Goal: Information Seeking & Learning: Check status

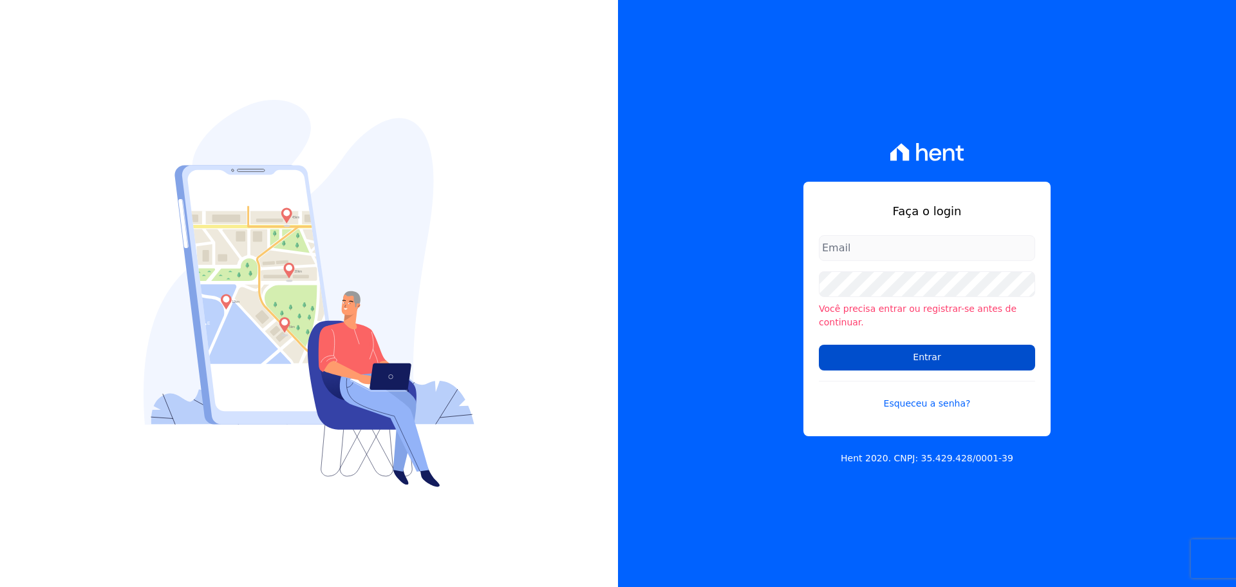
type input "joao.resende@viasul.com"
click at [961, 344] on input "Entrar" at bounding box center [927, 357] width 216 height 26
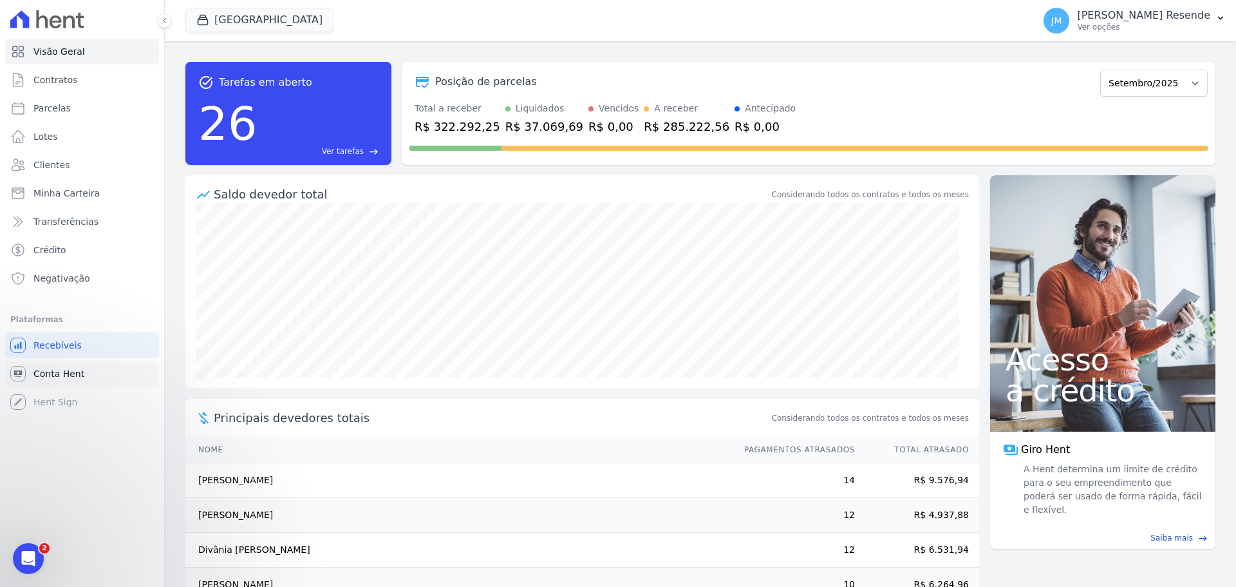
click at [86, 369] on link "Conta Hent" at bounding box center [82, 374] width 154 height 26
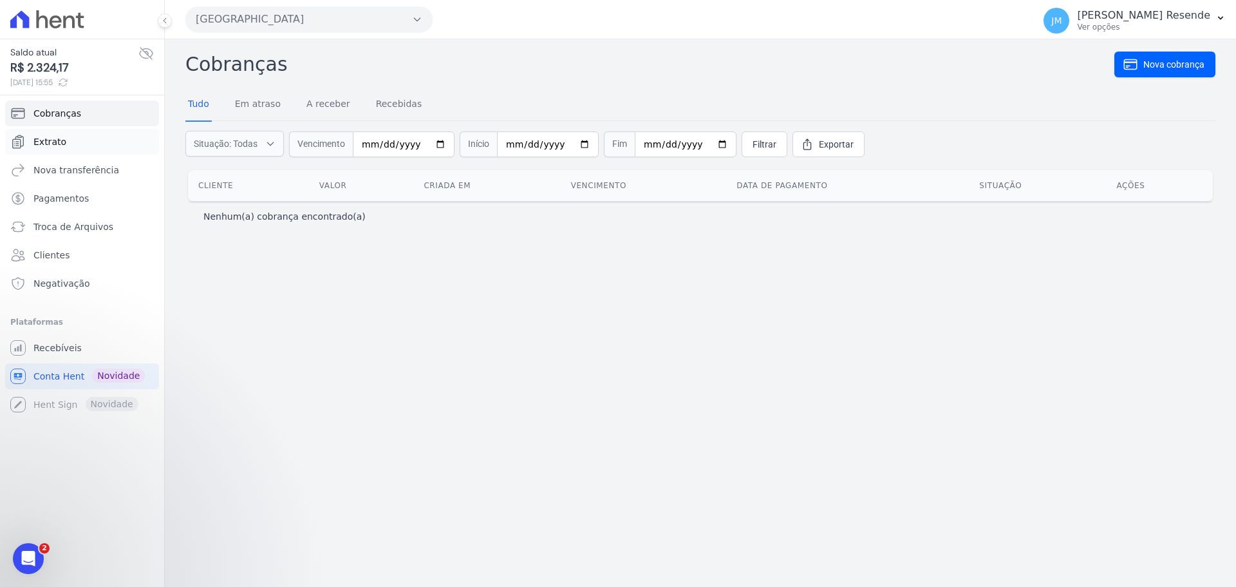
click at [75, 144] on link "Extrato" at bounding box center [82, 142] width 154 height 26
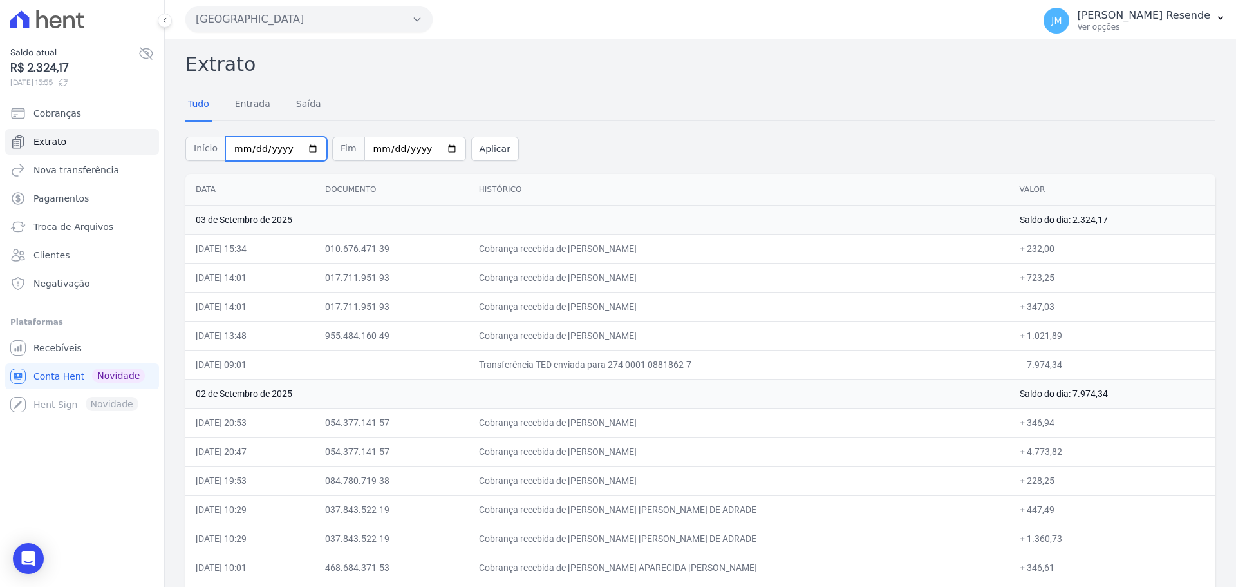
click at [297, 148] on input "2025-09-01" at bounding box center [276, 148] width 102 height 24
click at [303, 149] on input "2025-09-01" at bounding box center [276, 148] width 102 height 24
type input "2025-08-01"
click at [477, 147] on button "Aplicar" at bounding box center [495, 148] width 48 height 24
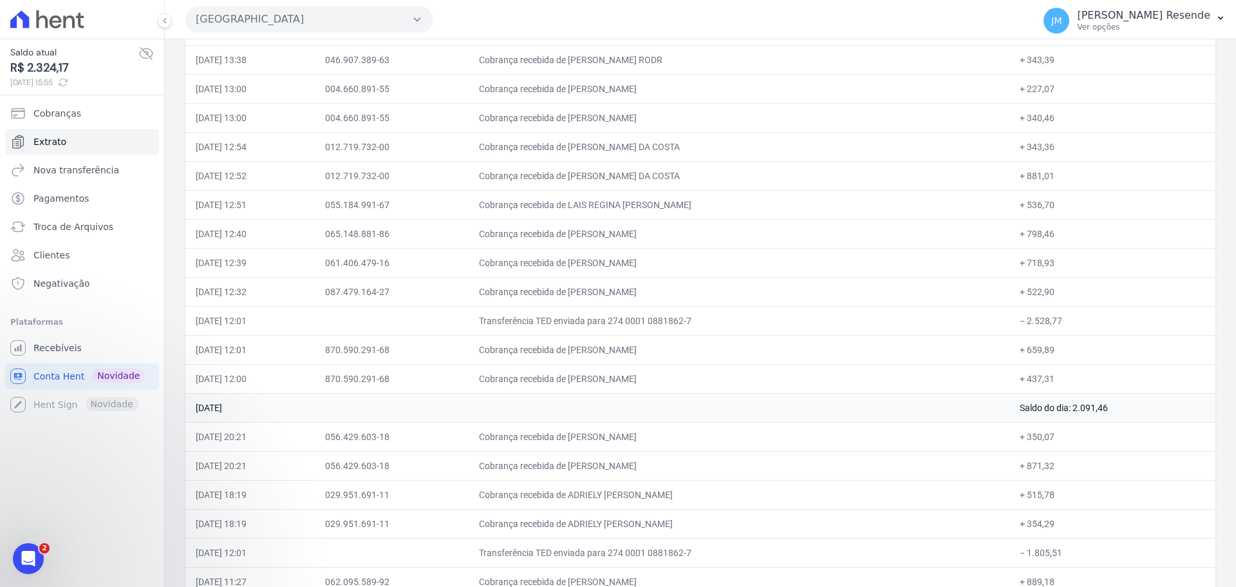
scroll to position [7220, 0]
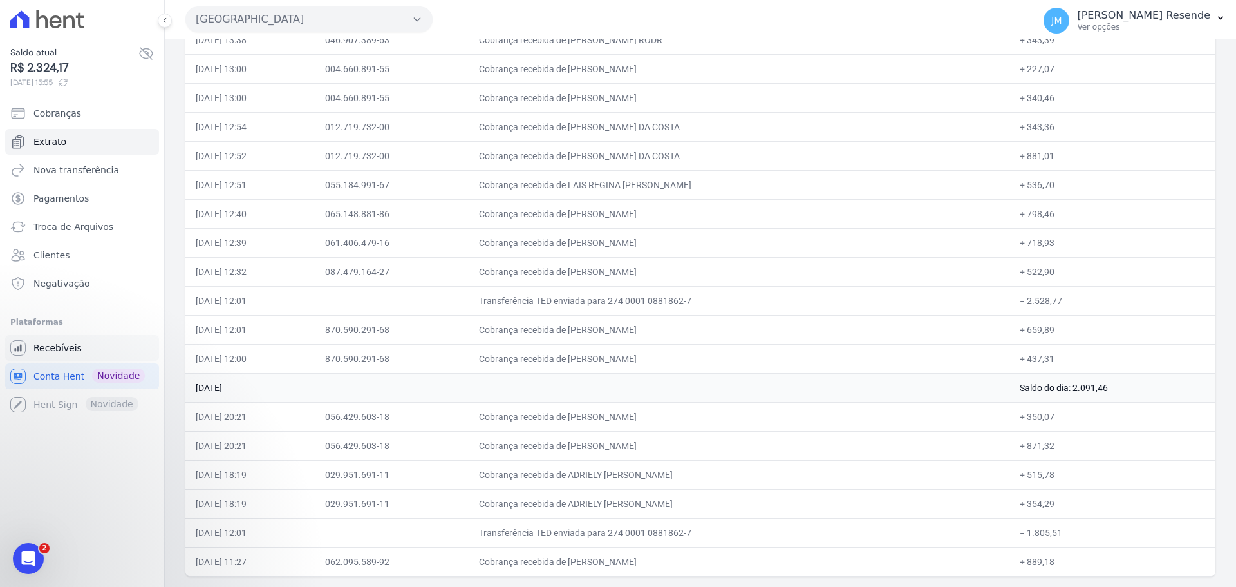
click at [48, 348] on span "Recebíveis" at bounding box center [57, 347] width 48 height 13
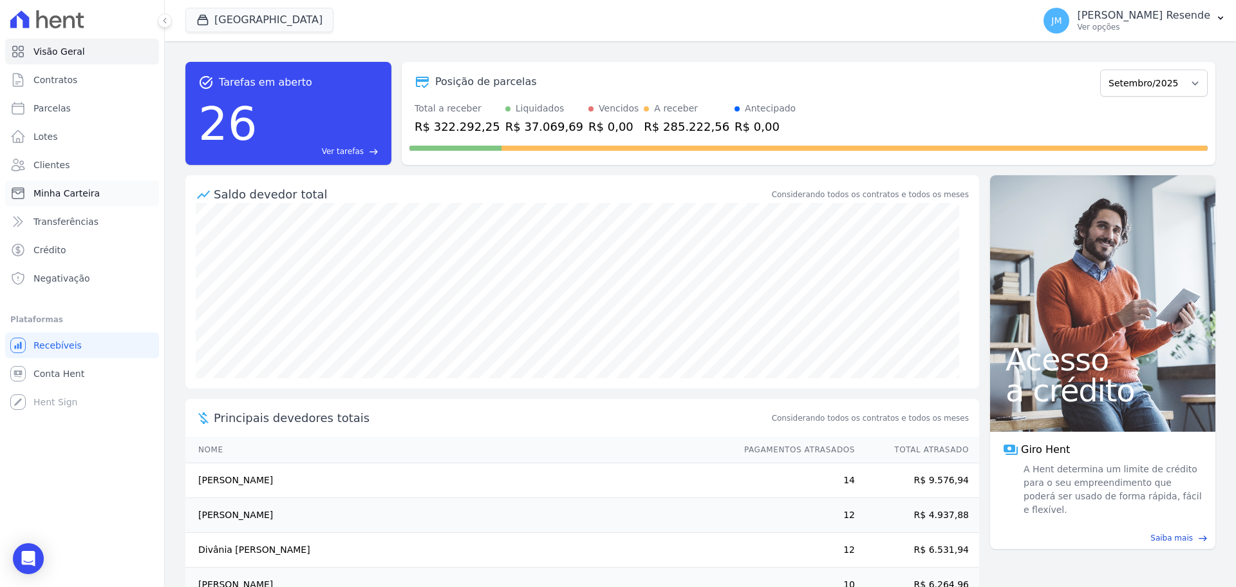
click at [71, 190] on span "Minha Carteira" at bounding box center [66, 193] width 66 height 13
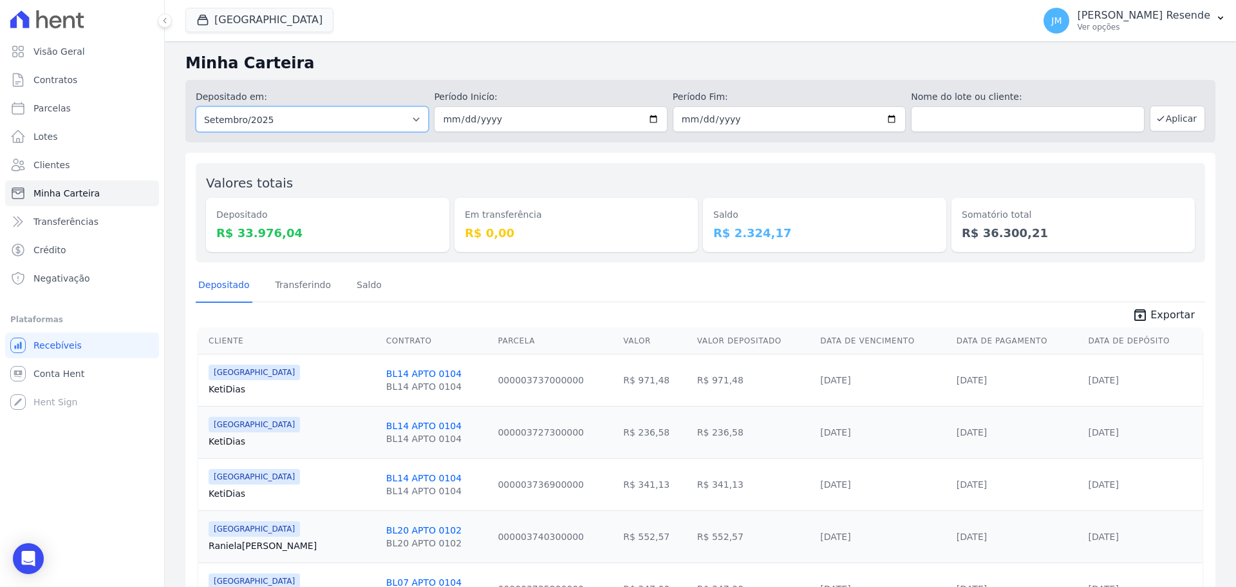
click at [362, 117] on select "Todos os meses Fevereiro/2025 Março/2025 Abril/2025 Maio/2025 Junho/2025 Julho/…" at bounding box center [312, 119] width 233 height 26
select select "08/2025"
click at [196, 106] on select "Todos os meses Fevereiro/2025 Março/2025 Abril/2025 Maio/2025 Junho/2025 Julho/…" at bounding box center [312, 119] width 233 height 26
click at [1184, 110] on button "Aplicar" at bounding box center [1177, 119] width 55 height 26
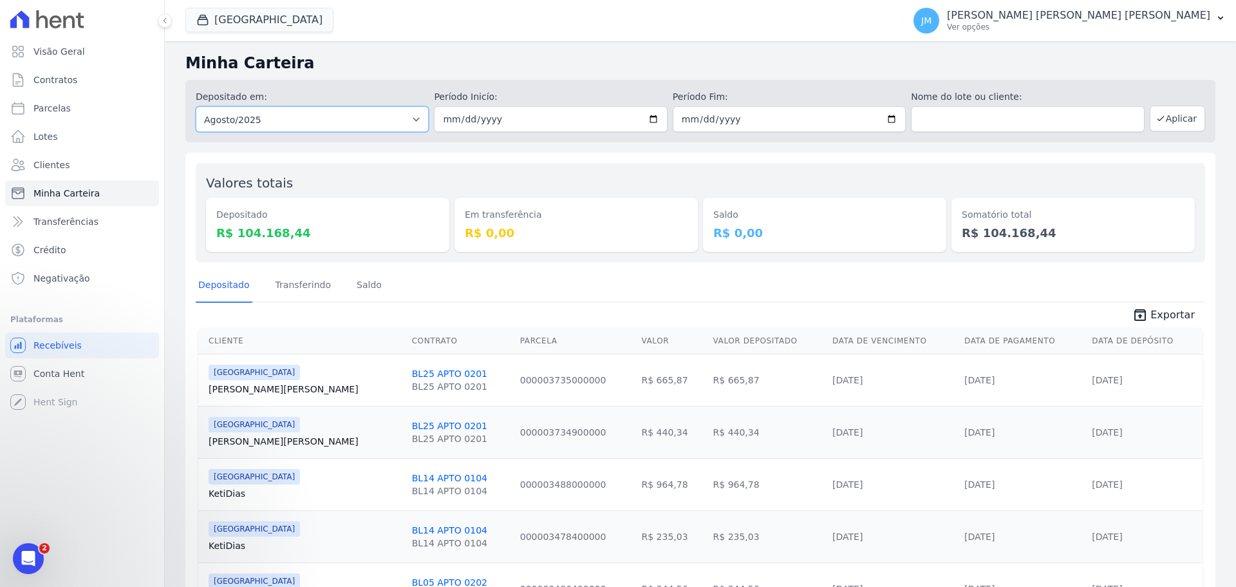
click at [325, 112] on select "Todos os meses Fevereiro/2025 Março/2025 Abril/2025 Maio/2025 Junho/2025 Julho/…" at bounding box center [312, 119] width 233 height 26
select select "07/2025"
click at [196, 106] on select "Todos os meses Fevereiro/2025 Março/2025 Abril/2025 Maio/2025 Junho/2025 Julho/…" at bounding box center [312, 119] width 233 height 26
click at [1153, 127] on button "Aplicar" at bounding box center [1177, 119] width 55 height 26
click at [337, 122] on select "Todos os meses Fevereiro/2025 Março/2025 Abril/2025 Maio/2025 Junho/2025 Julho/…" at bounding box center [312, 119] width 233 height 26
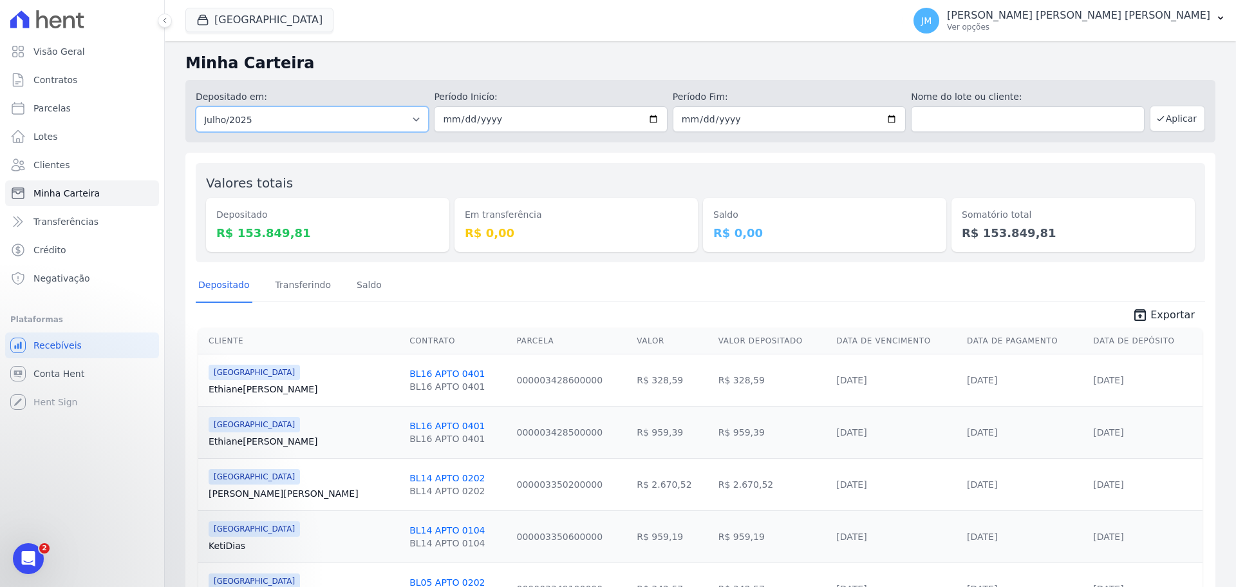
select select "06/2025"
click at [196, 106] on select "Todos os meses Fevereiro/2025 Março/2025 Abril/2025 Maio/2025 Junho/2025 Julho/…" at bounding box center [312, 119] width 233 height 26
click at [1160, 127] on button "Aplicar" at bounding box center [1177, 119] width 55 height 26
click at [346, 108] on select "Todos os meses Fevereiro/2025 Março/2025 Abril/2025 Maio/2025 Junho/2025 Julho/…" at bounding box center [312, 119] width 233 height 26
select select "07/2025"
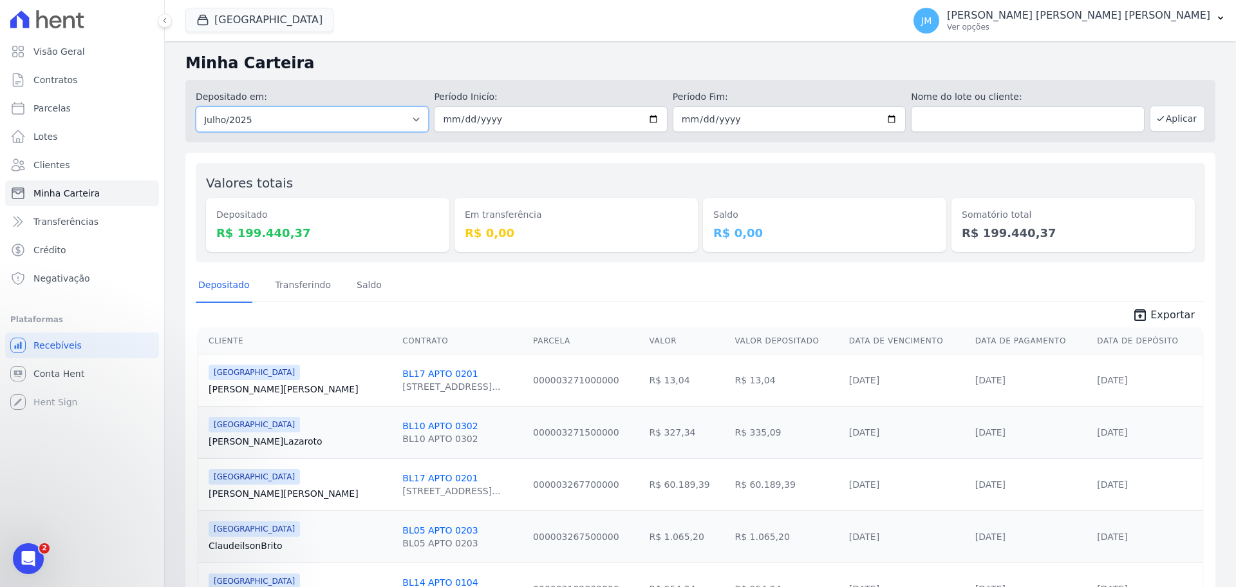
click at [196, 106] on select "Todos os meses Fevereiro/2025 Março/2025 Abril/2025 Maio/2025 Junho/2025 Julho/…" at bounding box center [312, 119] width 233 height 26
click at [1178, 106] on button "Aplicar" at bounding box center [1177, 119] width 55 height 26
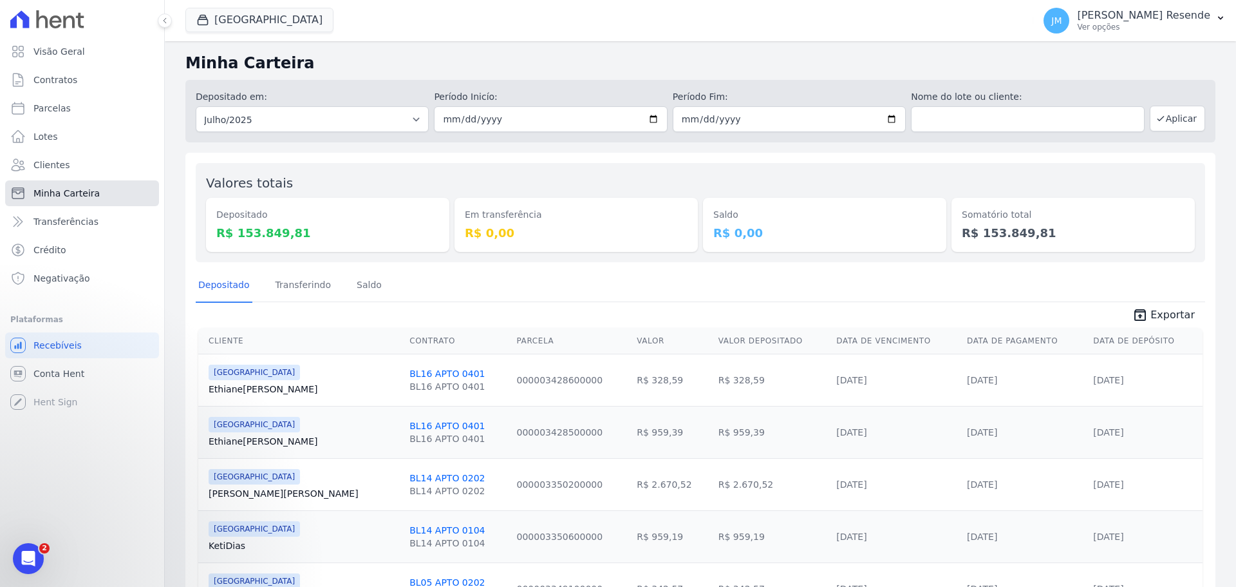
click at [88, 203] on link "Minha Carteira" at bounding box center [82, 193] width 154 height 26
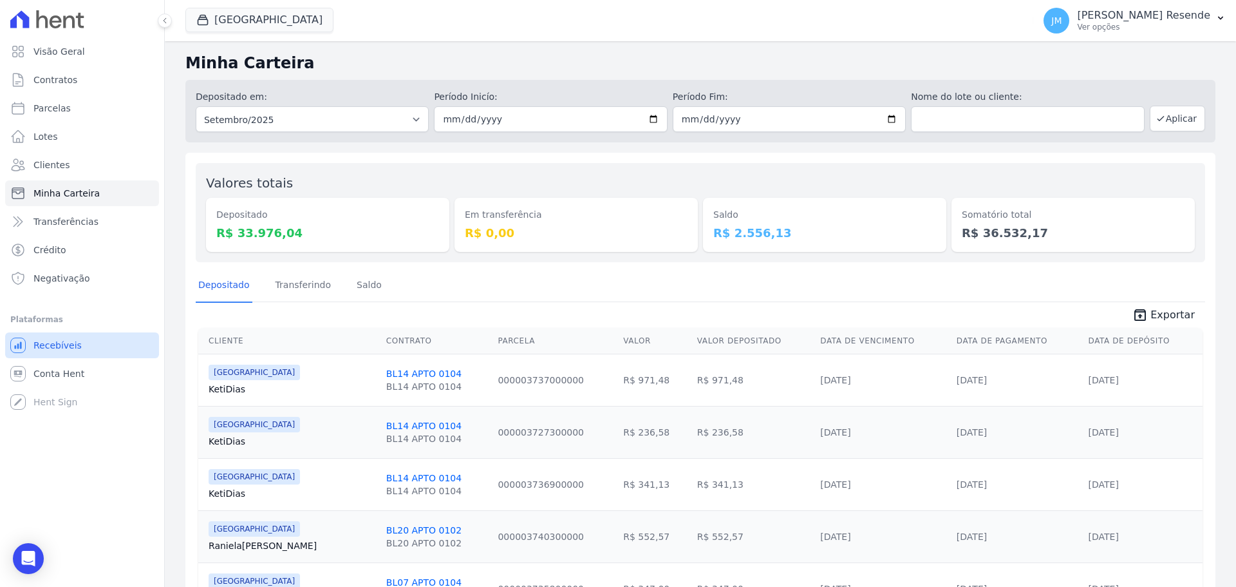
click at [75, 349] on span "Recebíveis" at bounding box center [57, 345] width 48 height 13
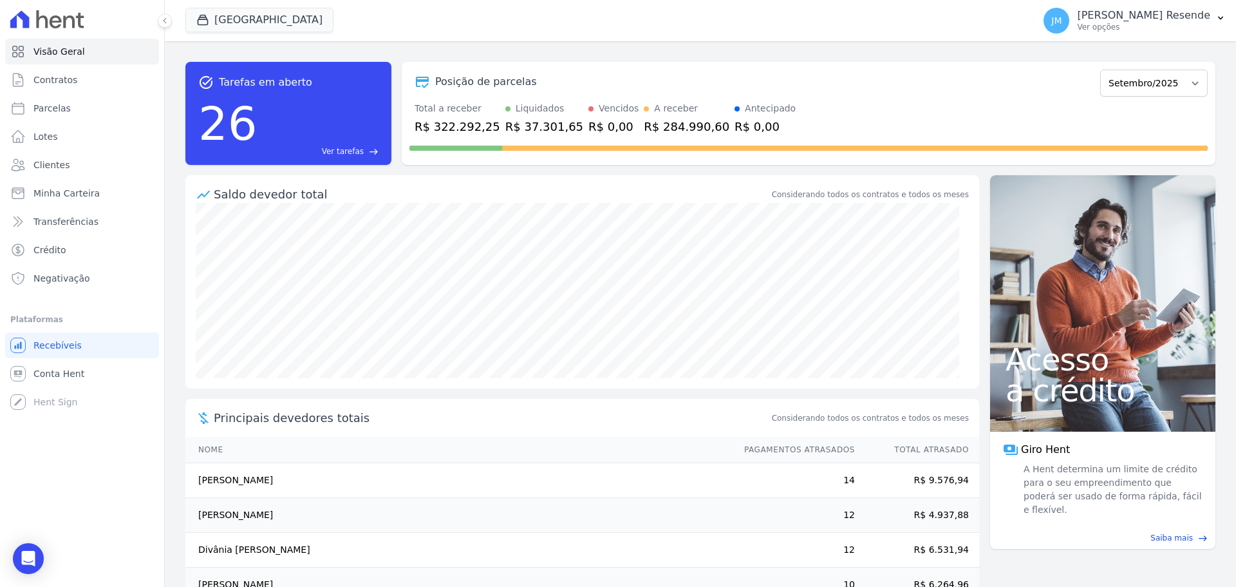
click at [344, 120] on div "26 Ver tarefas east" at bounding box center [288, 123] width 180 height 67
click at [362, 154] on span "Ver tarefas" at bounding box center [343, 152] width 42 height 12
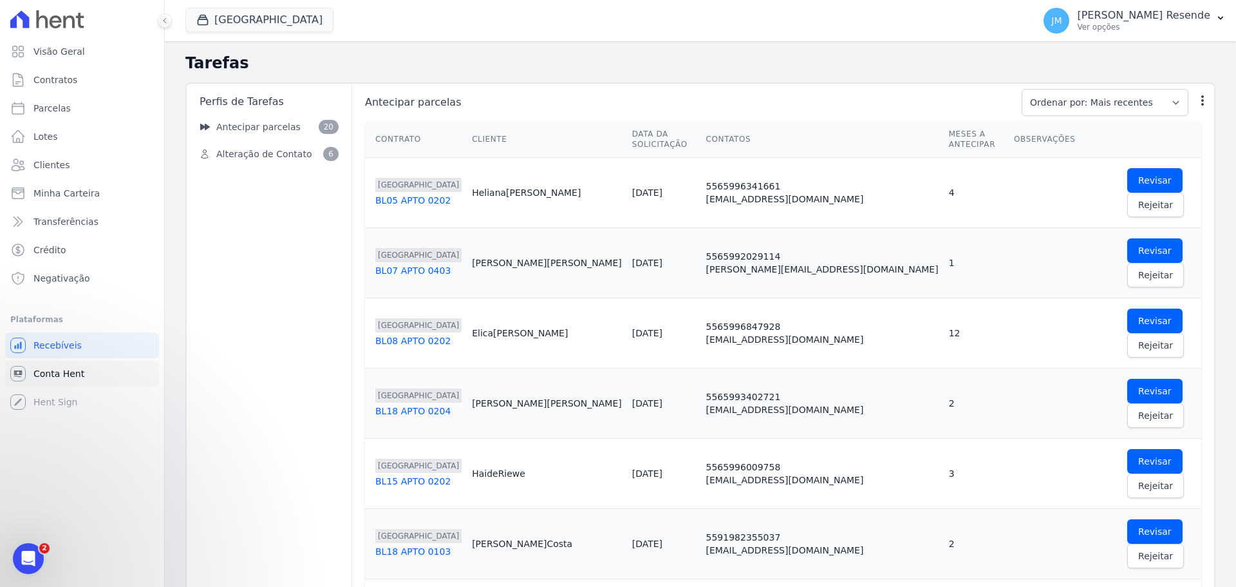
click at [109, 372] on link "Conta Hent" at bounding box center [82, 374] width 154 height 26
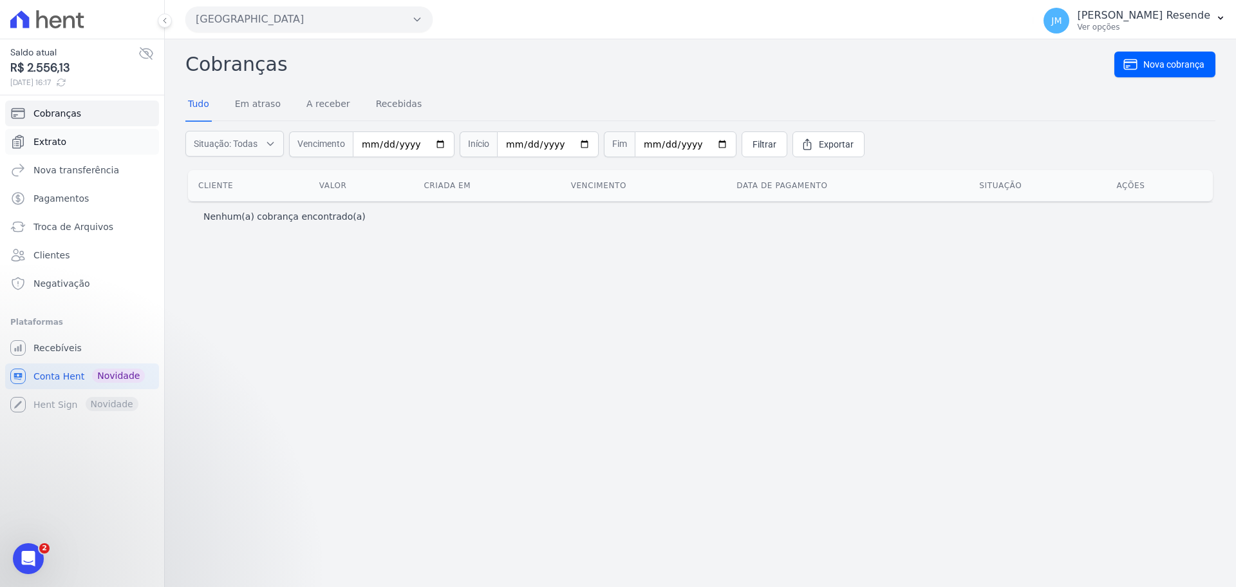
click at [77, 145] on link "Extrato" at bounding box center [82, 142] width 154 height 26
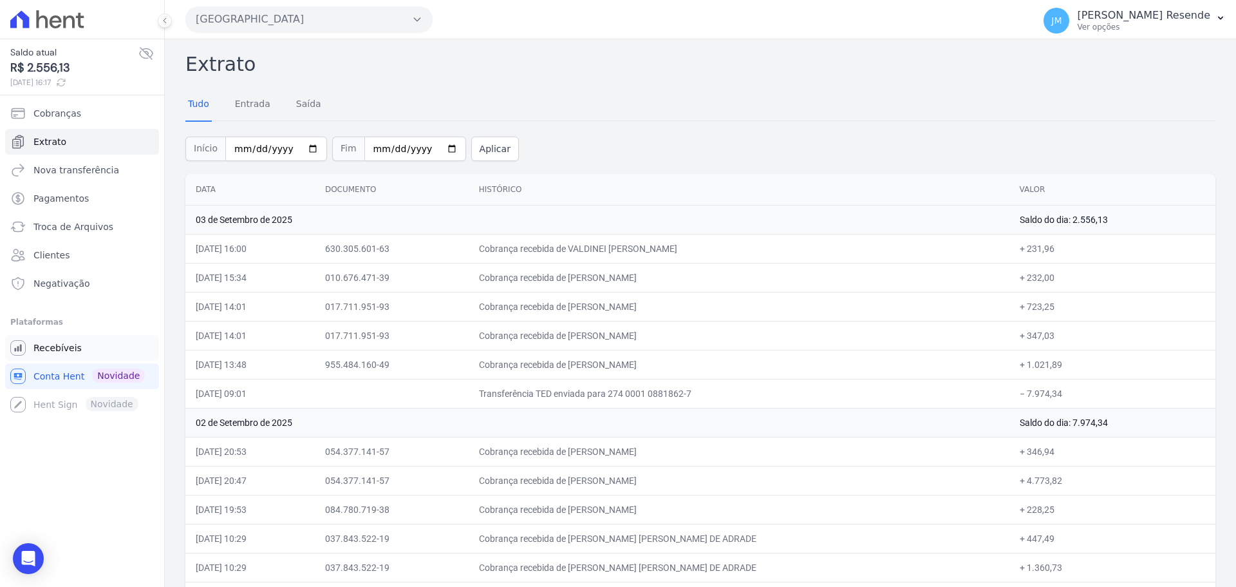
click at [113, 336] on link "Recebíveis" at bounding box center [82, 348] width 154 height 26
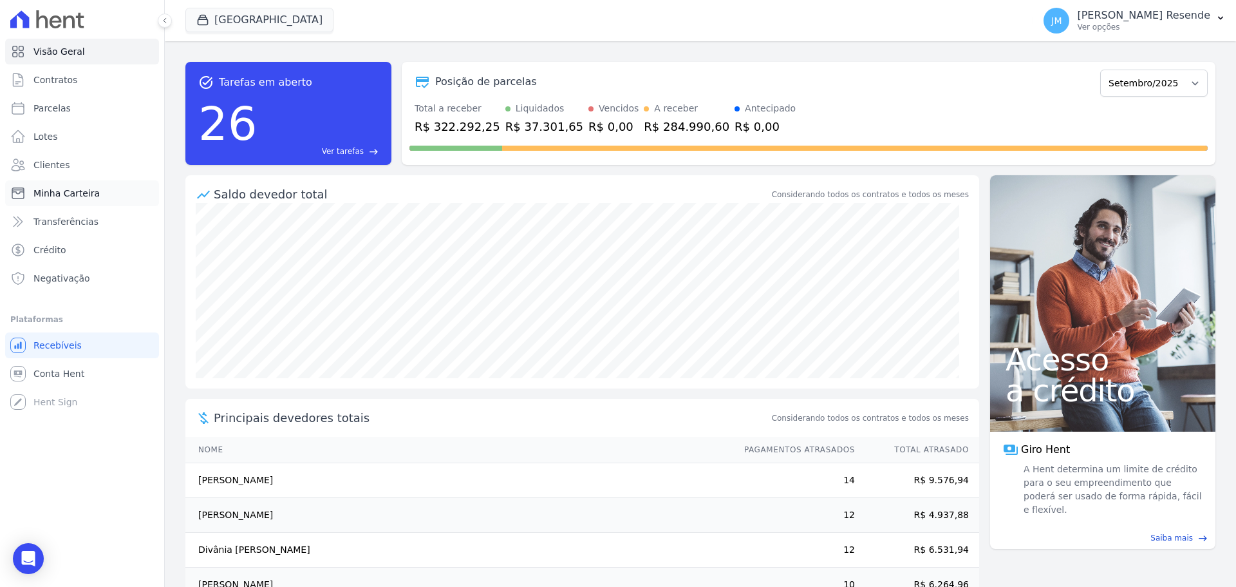
click at [88, 203] on link "Minha Carteira" at bounding box center [82, 193] width 154 height 26
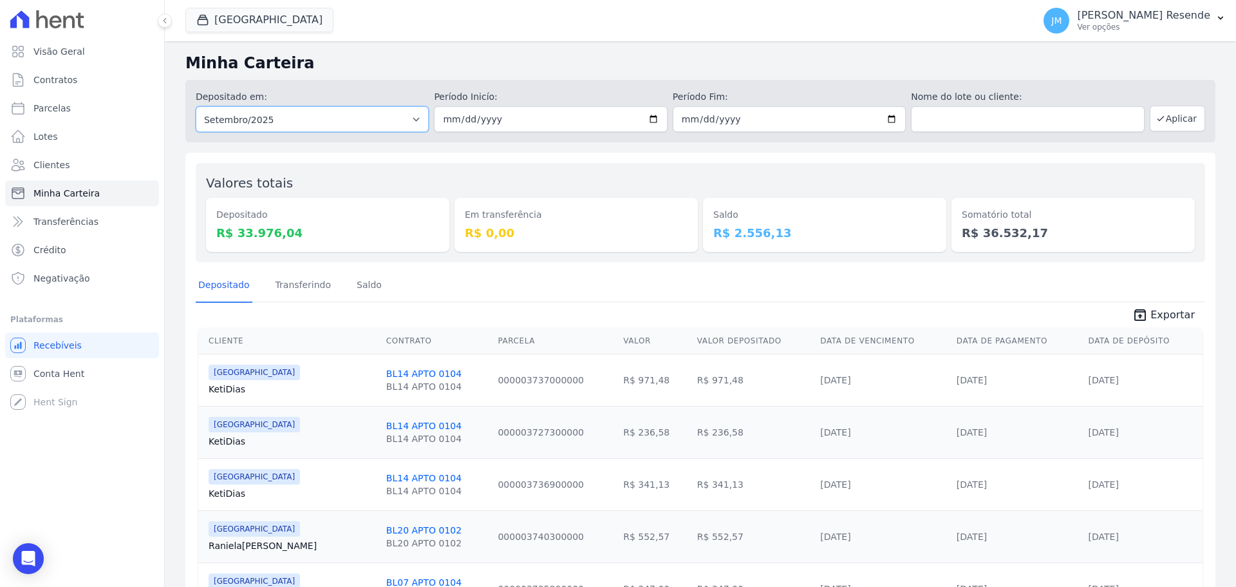
click at [402, 118] on select "Todos os meses Fevereiro/2025 Março/2025 Abril/2025 Maio/2025 Junho/2025 Julho/…" at bounding box center [312, 119] width 233 height 26
click at [334, 111] on select "Todos os meses Fevereiro/2025 Março/2025 Abril/2025 Maio/2025 Junho/2025 Julho/…" at bounding box center [312, 119] width 233 height 26
select select "07/2025"
click at [196, 106] on select "Todos os meses Fevereiro/2025 Março/2025 Abril/2025 Maio/2025 Junho/2025 Julho/…" at bounding box center [312, 119] width 233 height 26
click at [1158, 119] on icon "button" at bounding box center [1161, 119] width 6 height 5
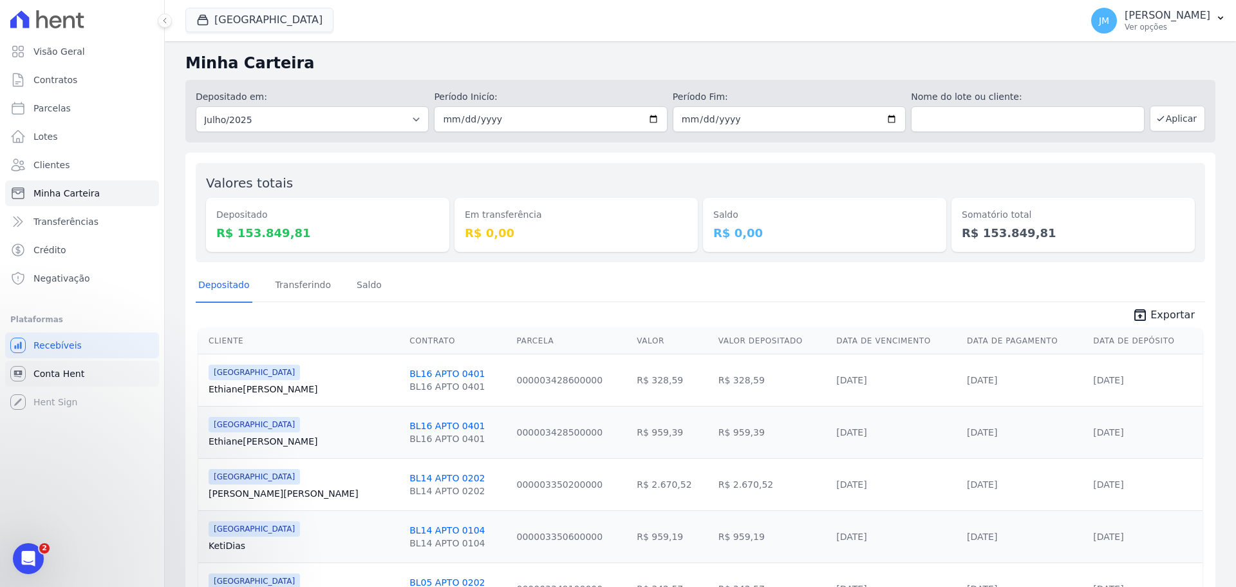
click at [91, 380] on link "Conta Hent" at bounding box center [82, 374] width 154 height 26
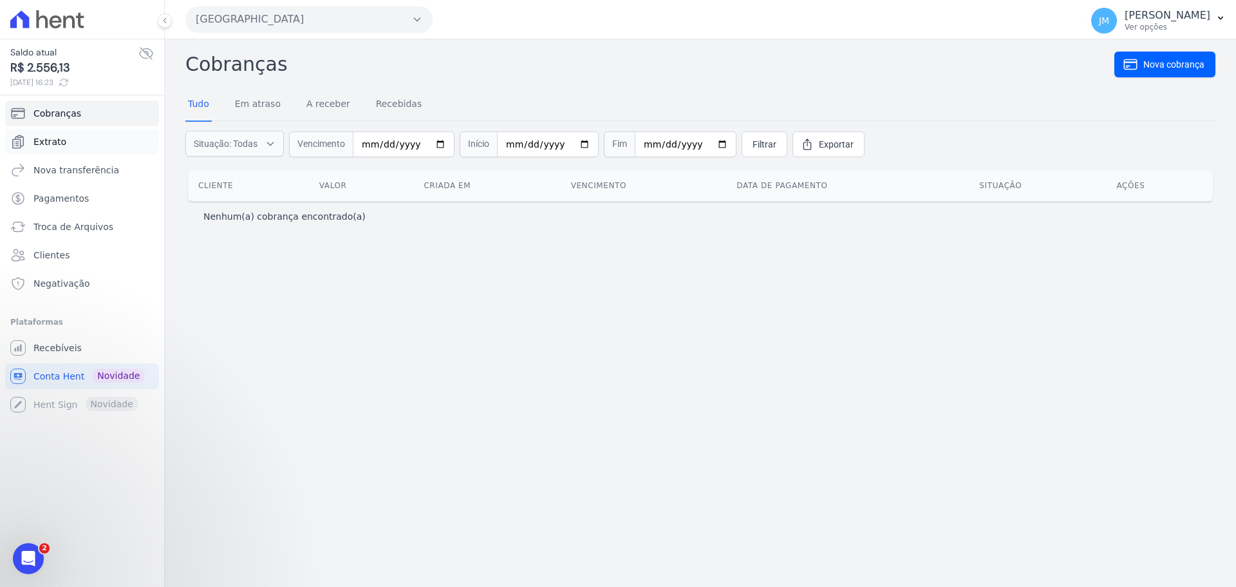
click at [64, 141] on link "Extrato" at bounding box center [82, 142] width 154 height 26
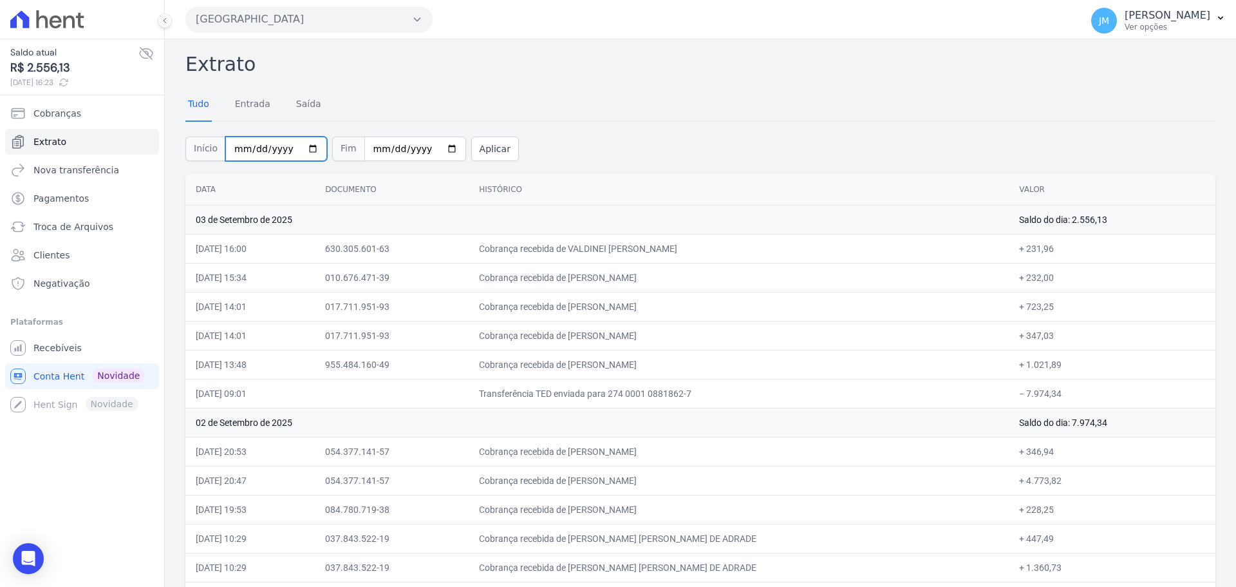
click at [303, 151] on input "[DATE]" at bounding box center [276, 148] width 102 height 24
type input "[DATE]"
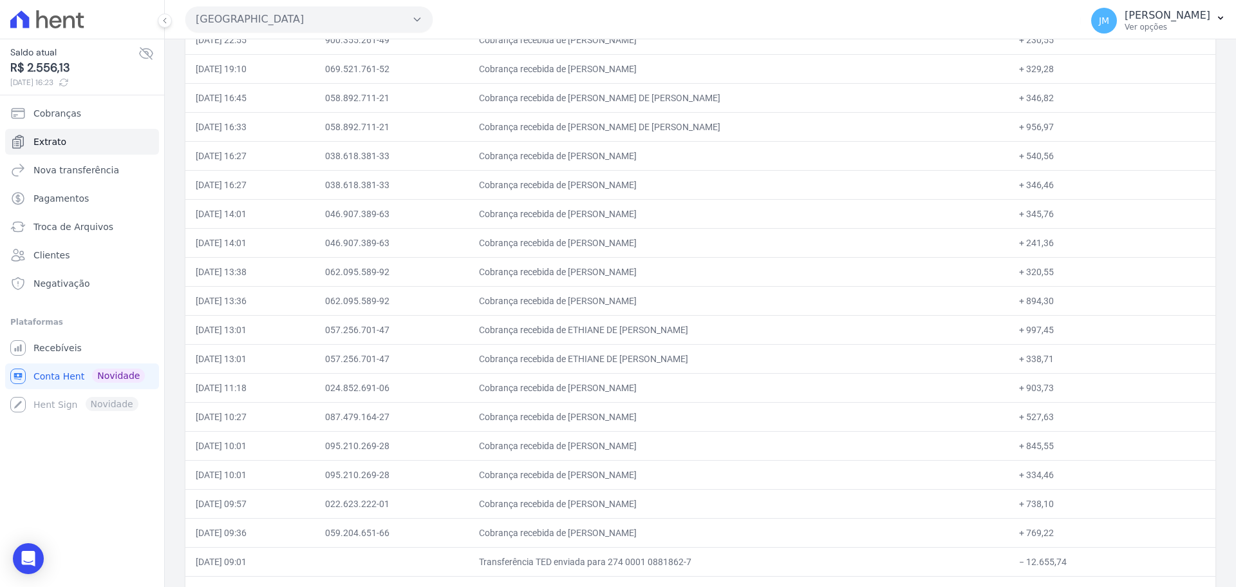
scroll to position [904, 0]
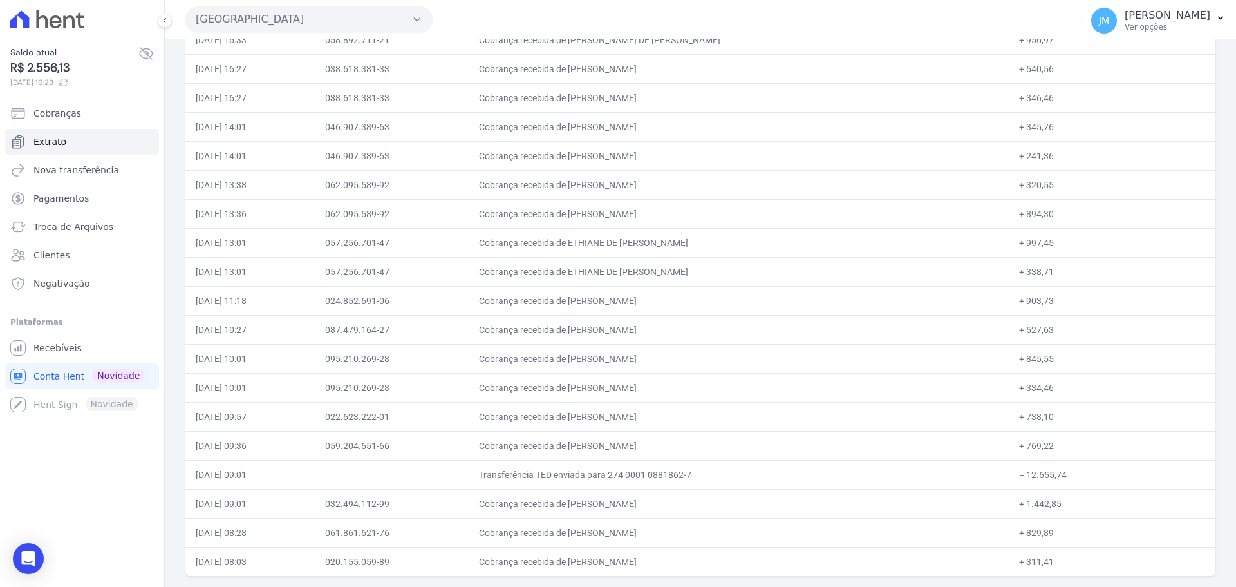
click at [448, 330] on td "087.479.164-27" at bounding box center [392, 329] width 154 height 29
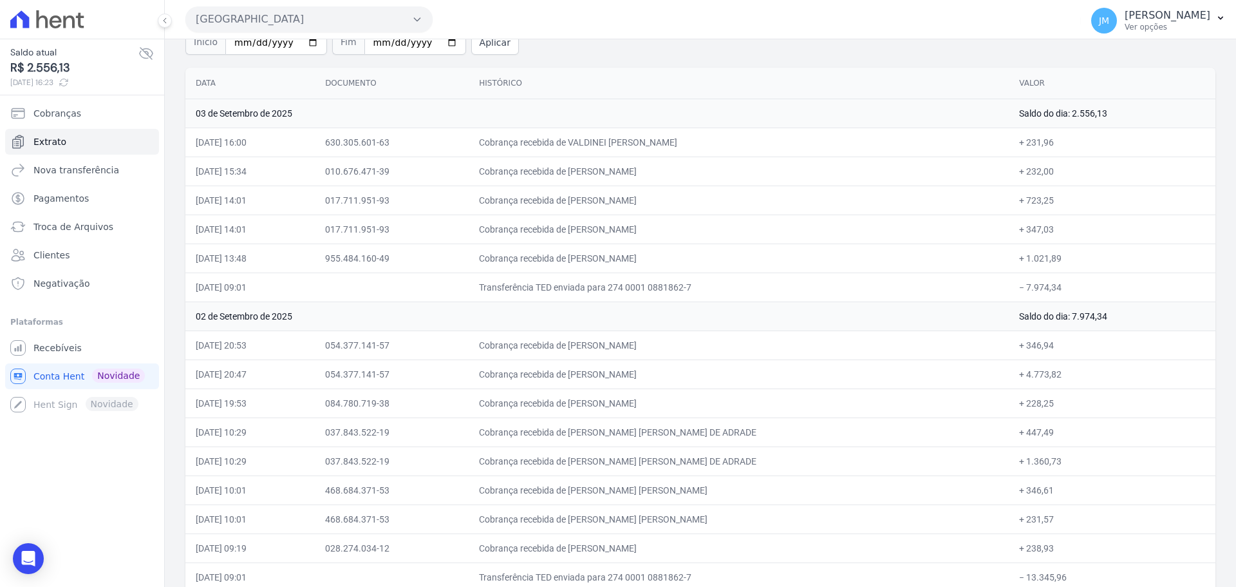
scroll to position [0, 0]
